Goal: Transaction & Acquisition: Purchase product/service

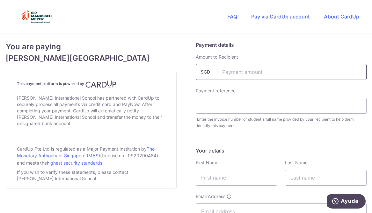
click at [261, 75] on input "text" at bounding box center [280, 72] width 171 height 16
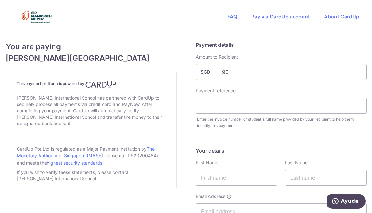
type input "90.00"
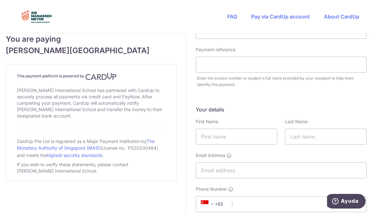
scroll to position [49, 0]
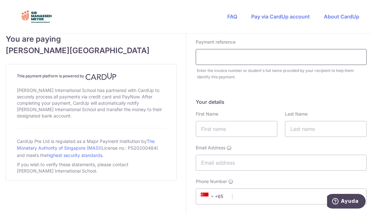
click at [248, 60] on input "text" at bounding box center [280, 57] width 171 height 16
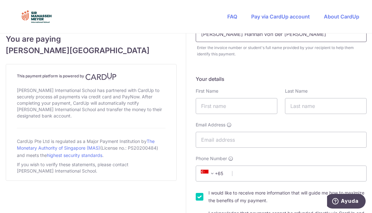
scroll to position [78, 0]
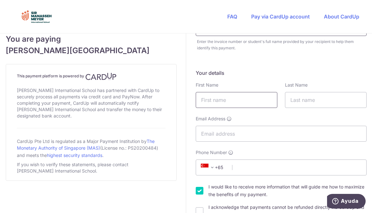
type input "Judith Leon Hannah von der Walde"
type input "Clara"
type input "Marinas"
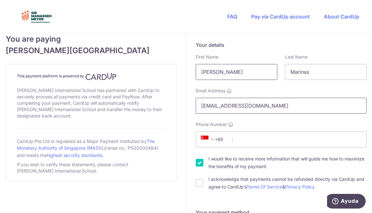
scroll to position [121, 0]
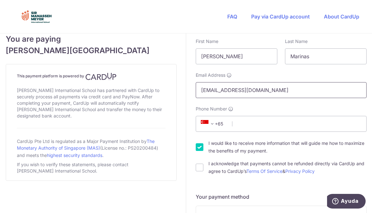
type input "clarafmarinas@gmail.com"
click at [250, 133] on div "Your details First Name Clara Last Name Marinas Email Address clarafmarinas@gma…" at bounding box center [280, 100] width 171 height 150
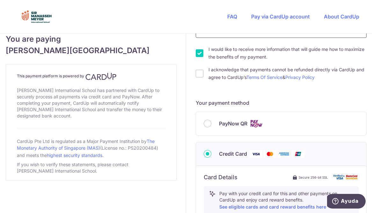
scroll to position [219, 0]
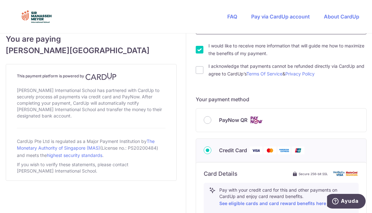
type input "84003044"
click at [200, 47] on input "I would like to receive more information that will guide me how to maximize the…" at bounding box center [199, 50] width 8 height 8
checkbox input "false"
click at [198, 69] on input "I acknowledge that payments cannot be refunded directly via CardUp and agree to…" at bounding box center [199, 70] width 8 height 8
checkbox input "true"
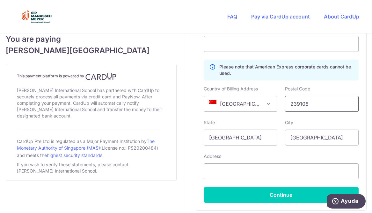
scroll to position [441, 0]
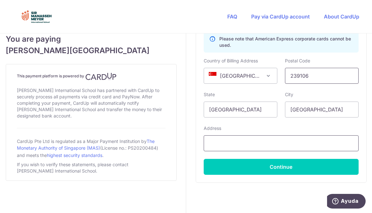
type input "239106"
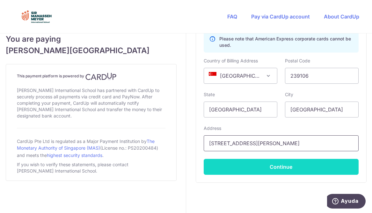
type input "33 Lloyd Rd, 02-03, 239106, Singapore"
click at [256, 170] on button "Continue" at bounding box center [280, 167] width 155 height 16
type input "**** 7006"
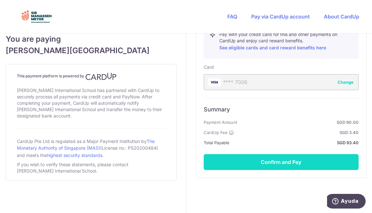
scroll to position [375, 0]
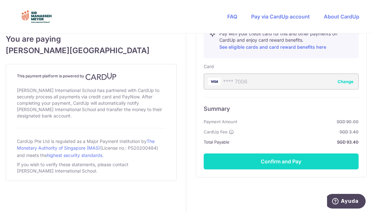
click at [299, 162] on button "Confirm and Pay" at bounding box center [280, 161] width 155 height 16
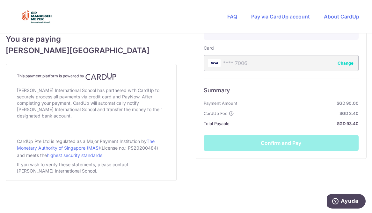
scroll to position [394, 0]
